Goal: Obtain resource: Obtain resource

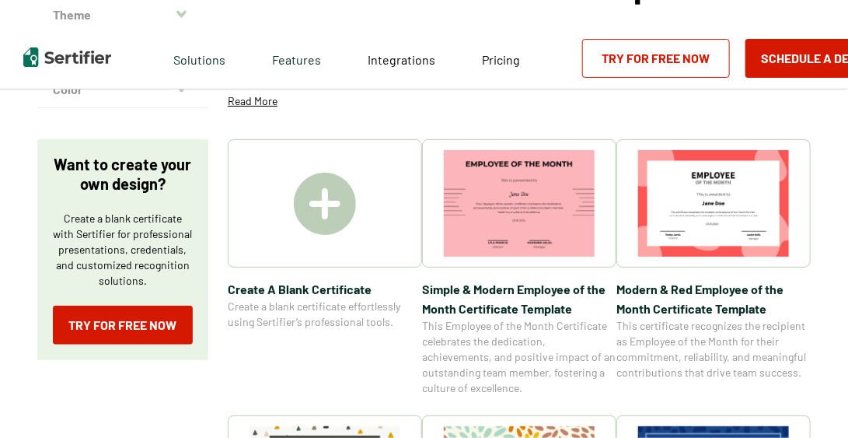
scroll to position [182, 0]
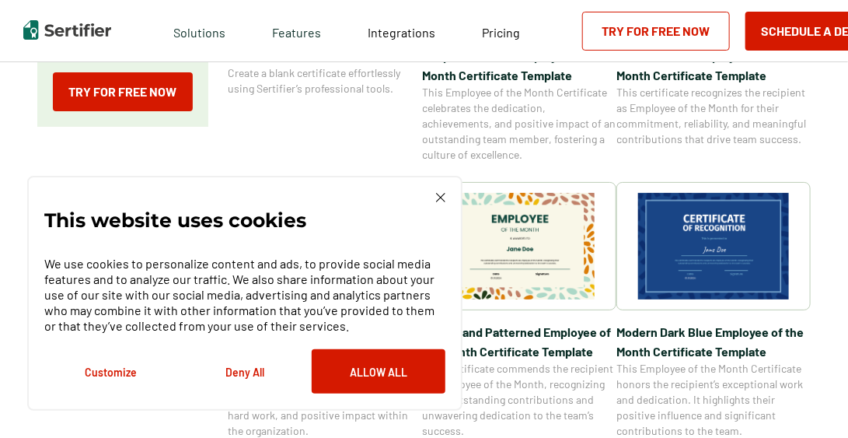
scroll to position [412, 0]
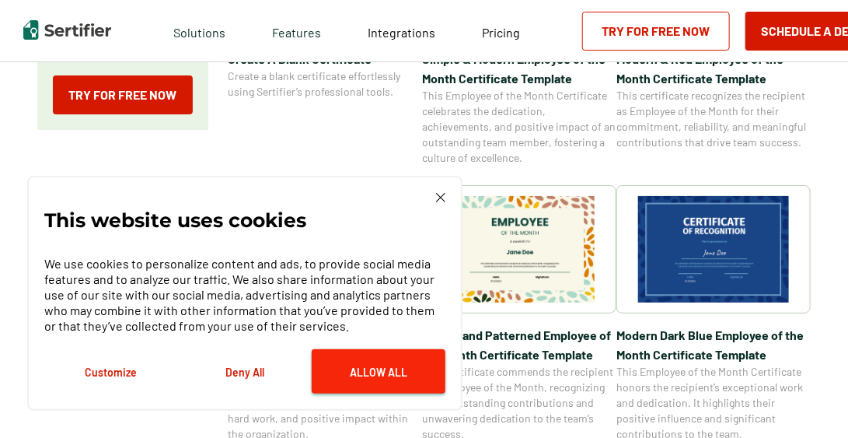
click at [378, 369] on button "Allow All" at bounding box center [379, 371] width 134 height 44
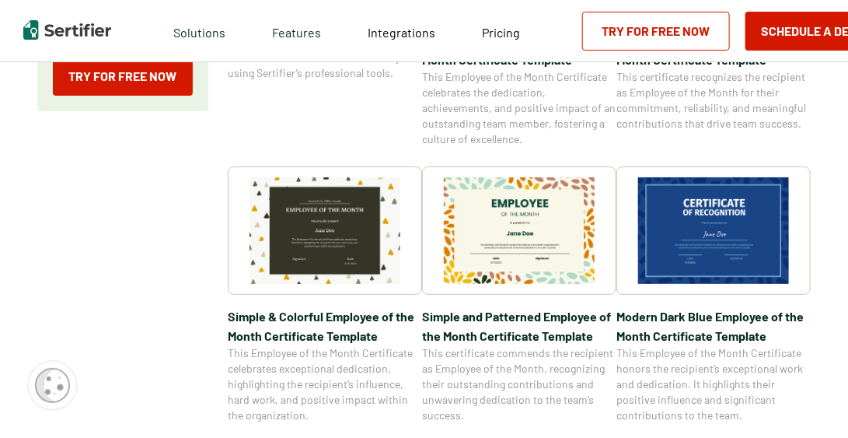
scroll to position [431, 0]
click at [714, 212] on img at bounding box center [713, 230] width 151 height 107
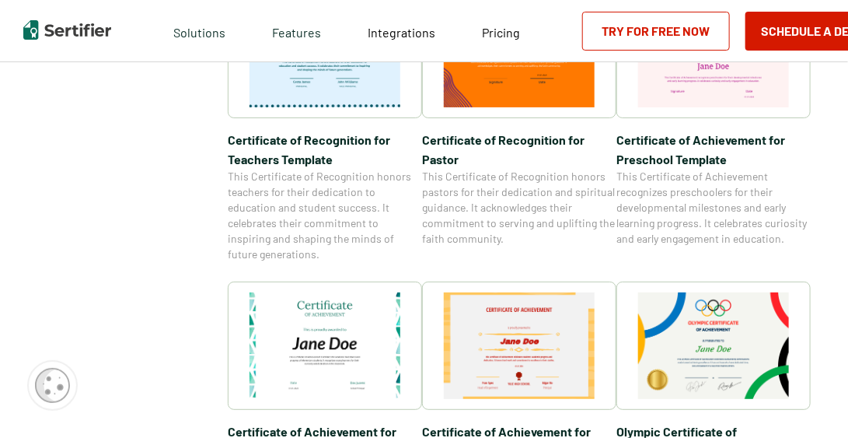
scroll to position [1011, 0]
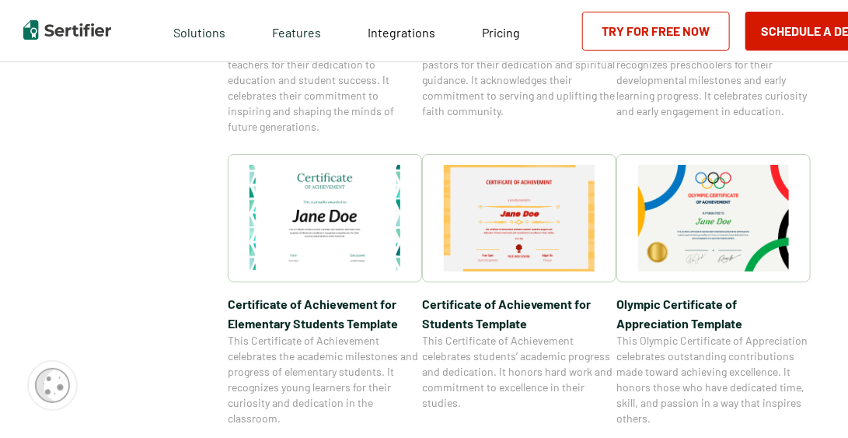
click at [698, 240] on img at bounding box center [713, 218] width 151 height 107
